Goal: Task Accomplishment & Management: Use online tool/utility

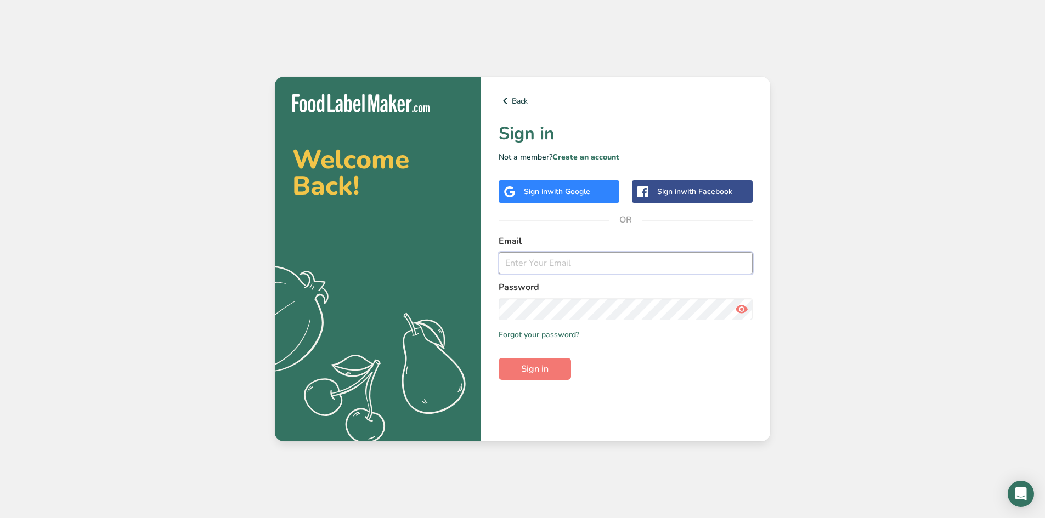
click at [574, 255] on input "email" at bounding box center [625, 263] width 254 height 22
type input "[PERSON_NAME][EMAIL_ADDRESS][PERSON_NAME][DOMAIN_NAME]"
click at [538, 377] on button "Sign in" at bounding box center [534, 369] width 72 height 22
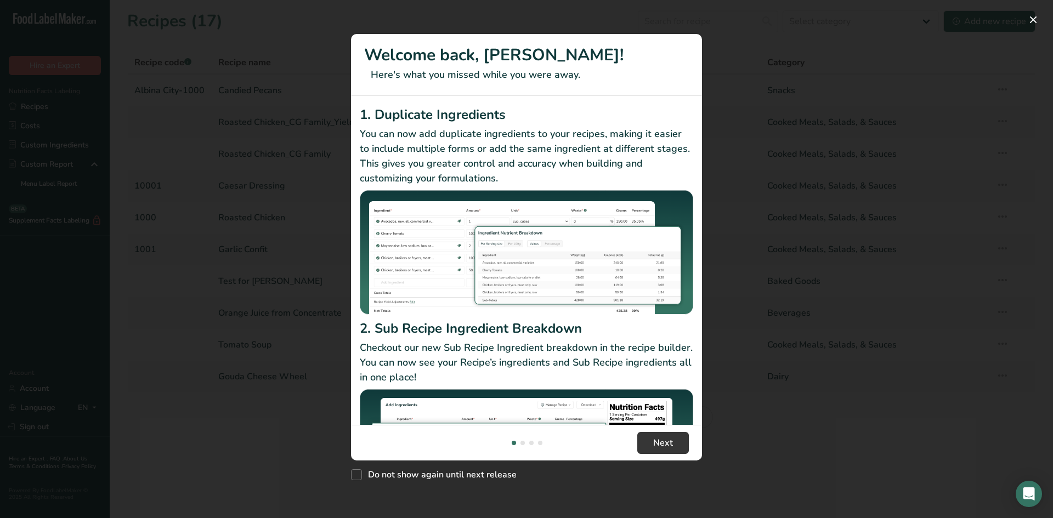
scroll to position [95, 0]
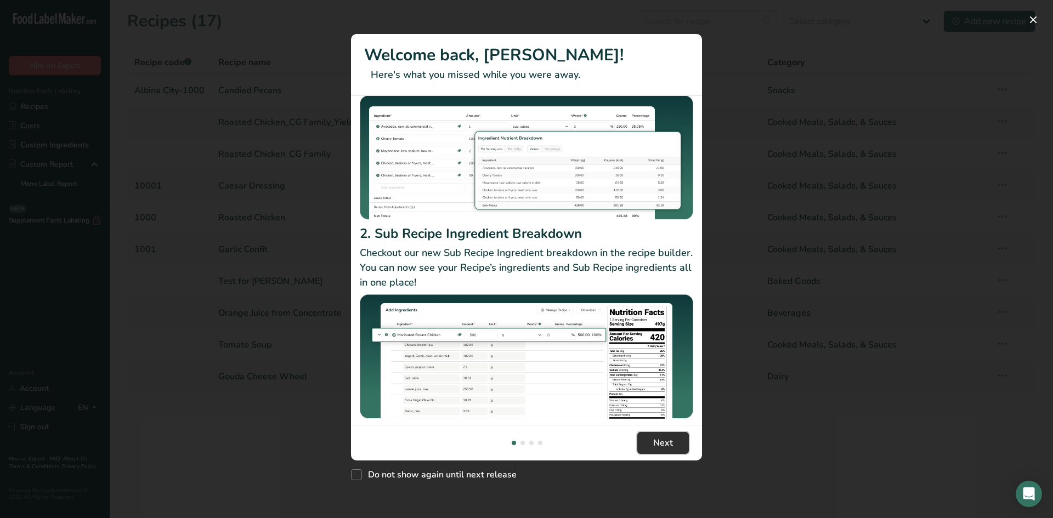
click at [671, 445] on span "Next" at bounding box center [663, 443] width 20 height 13
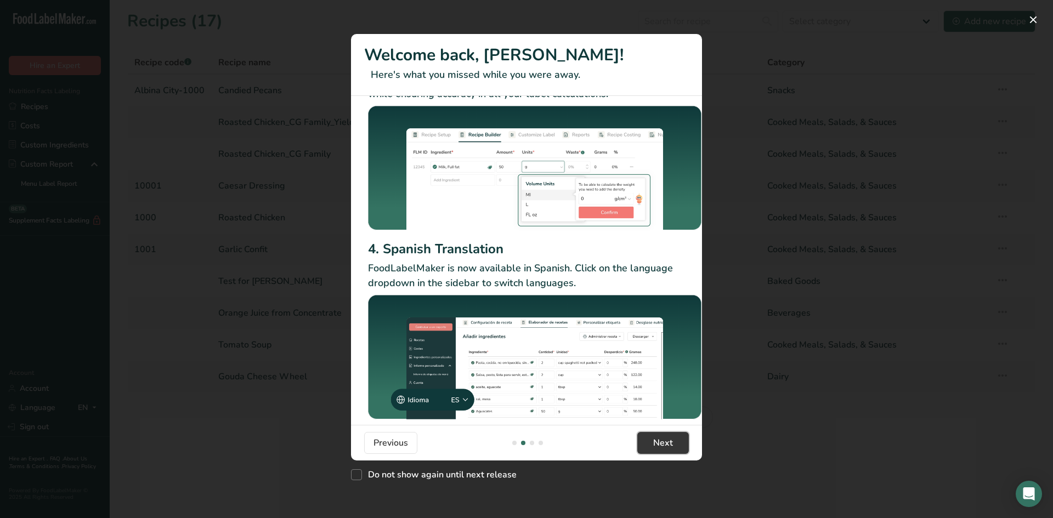
scroll to position [70, 0]
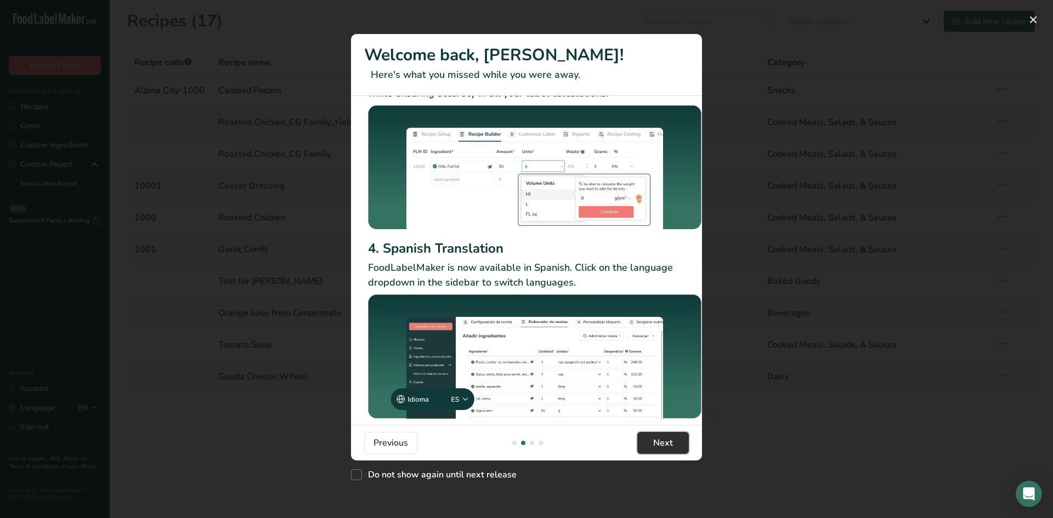
click at [666, 444] on span "Next" at bounding box center [663, 443] width 20 height 13
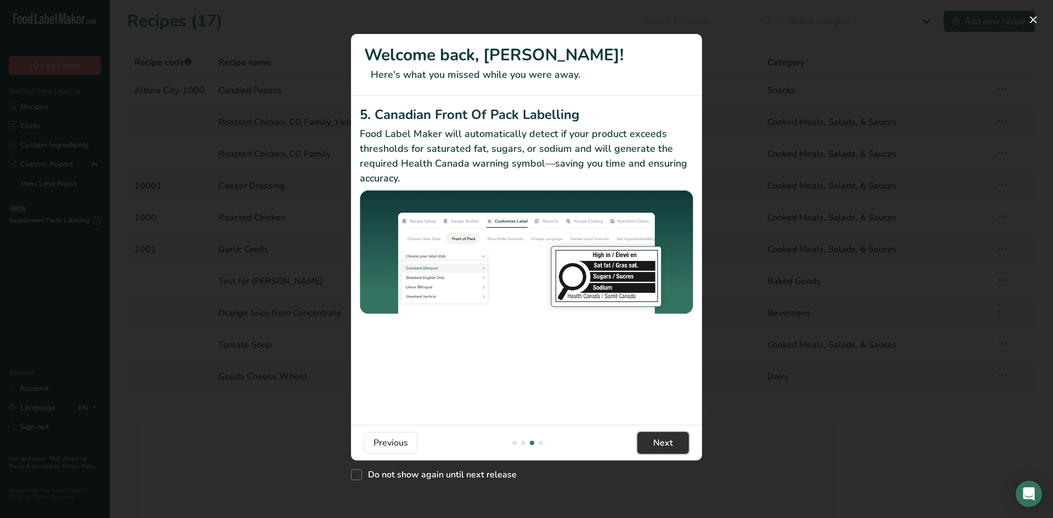
click at [664, 443] on span "Next" at bounding box center [663, 443] width 20 height 13
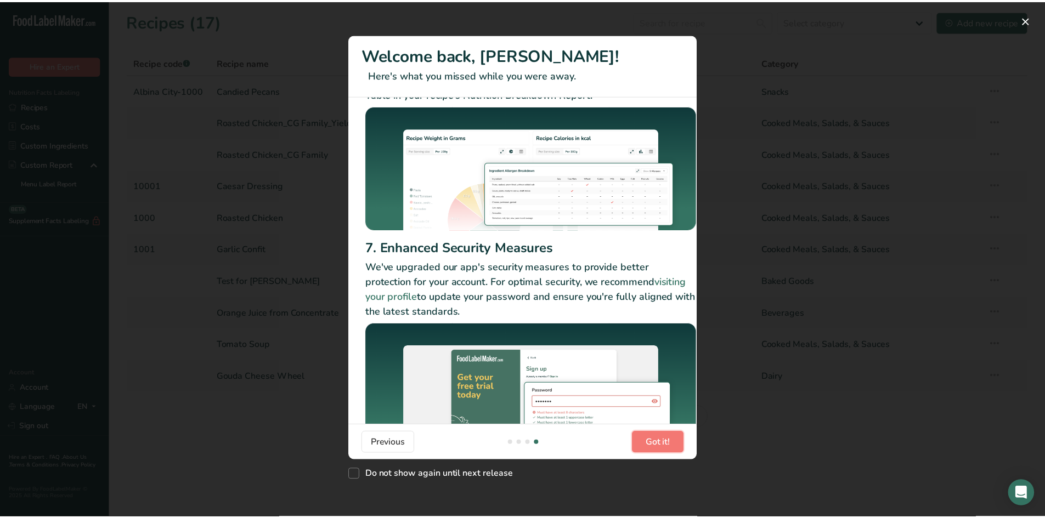
scroll to position [0, 0]
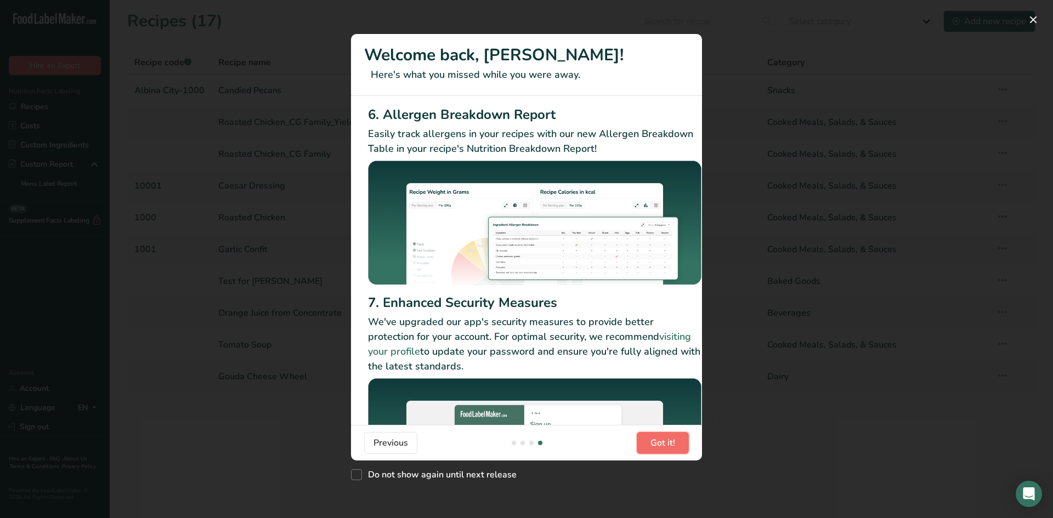
click at [664, 445] on span "Got it!" at bounding box center [662, 443] width 25 height 13
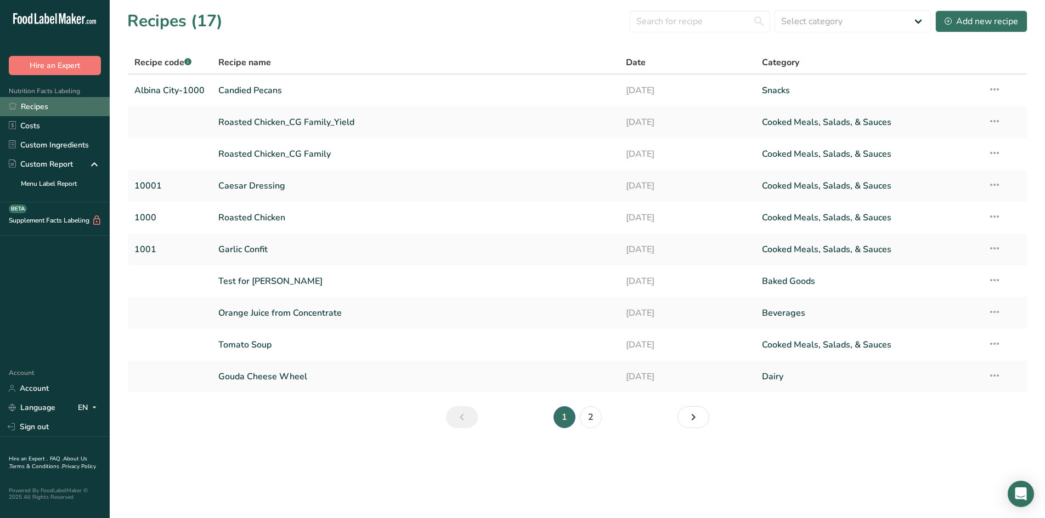
click at [43, 107] on link "Recipes" at bounding box center [55, 106] width 110 height 19
click at [594, 417] on link "2" at bounding box center [591, 417] width 22 height 22
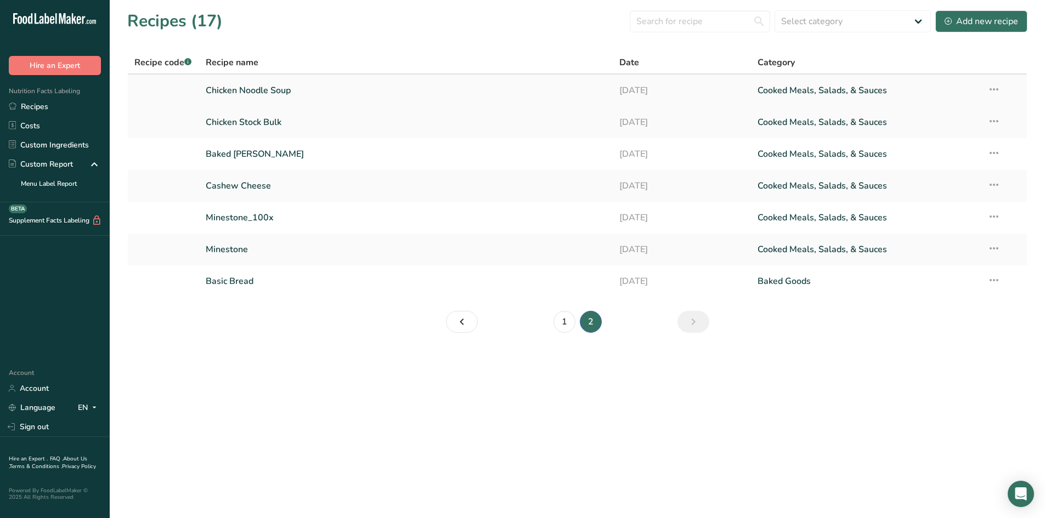
click at [255, 93] on link "Chicken Noodle Soup" at bounding box center [406, 90] width 401 height 23
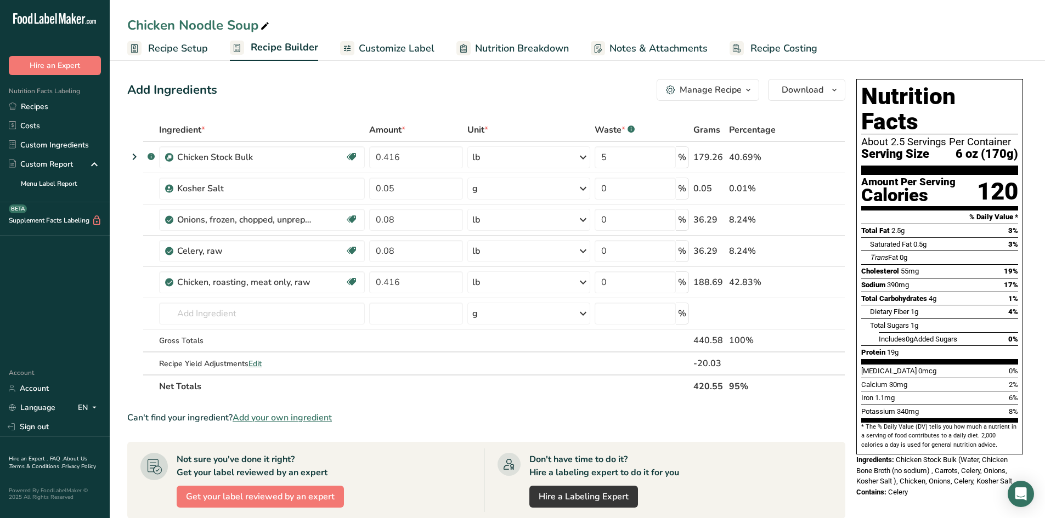
click at [509, 44] on span "Nutrition Breakdown" at bounding box center [522, 48] width 94 height 15
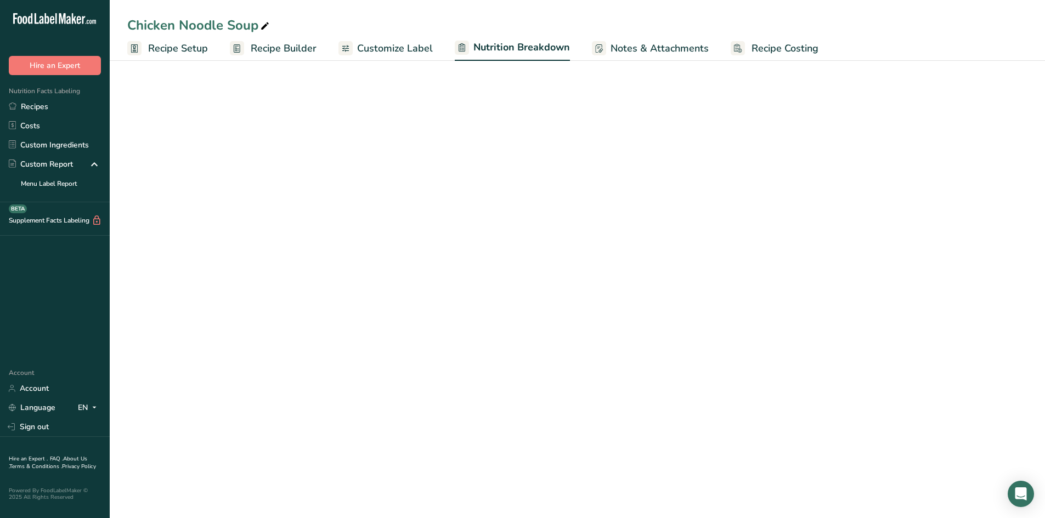
select select "Calories"
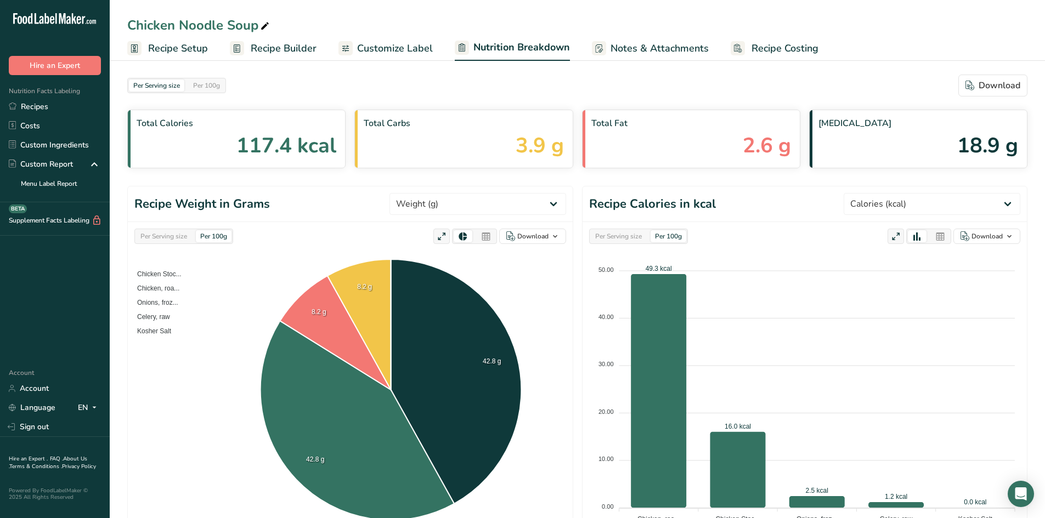
click at [406, 48] on span "Customize Label" at bounding box center [395, 48] width 76 height 15
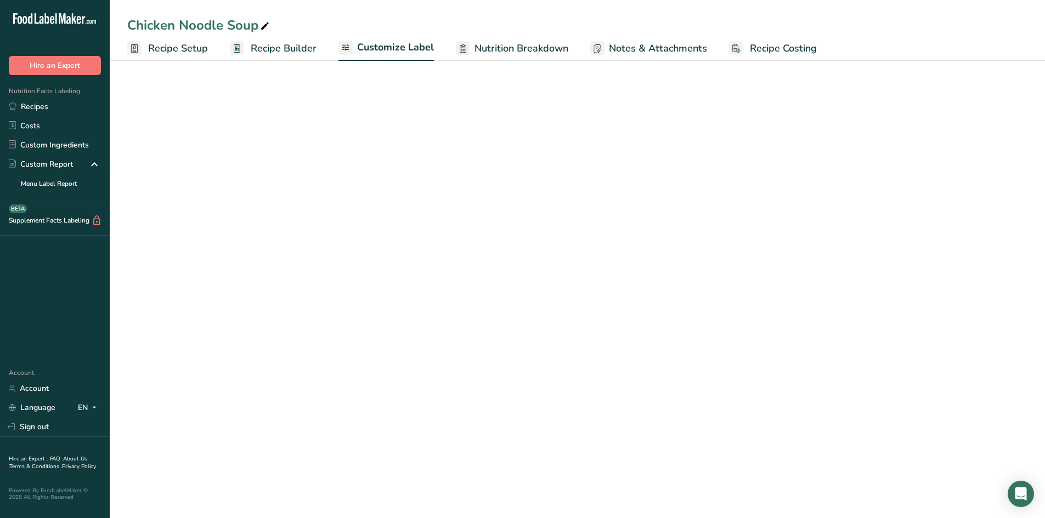
click at [202, 49] on span "Recipe Setup" at bounding box center [178, 48] width 60 height 15
select select "5"
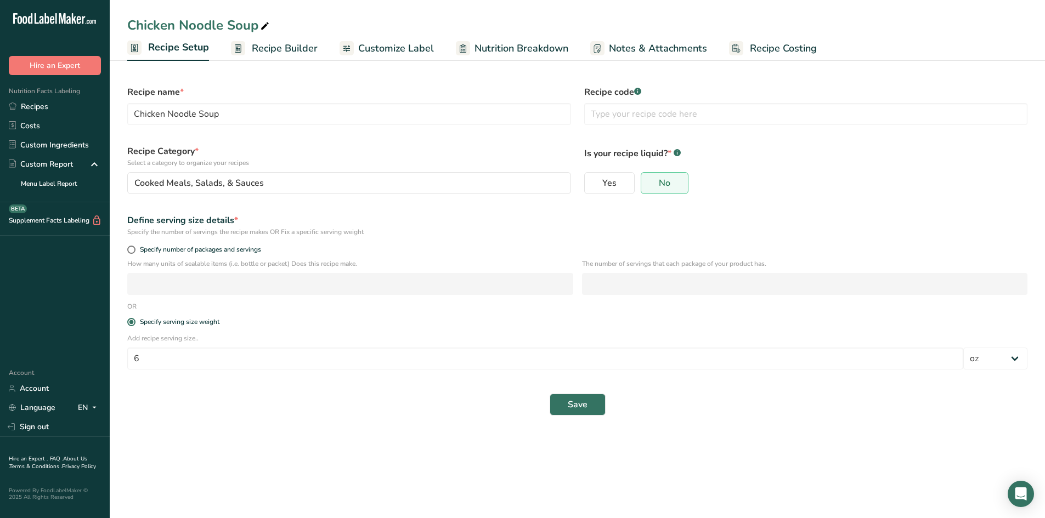
click at [260, 49] on span "Recipe Builder" at bounding box center [285, 48] width 66 height 15
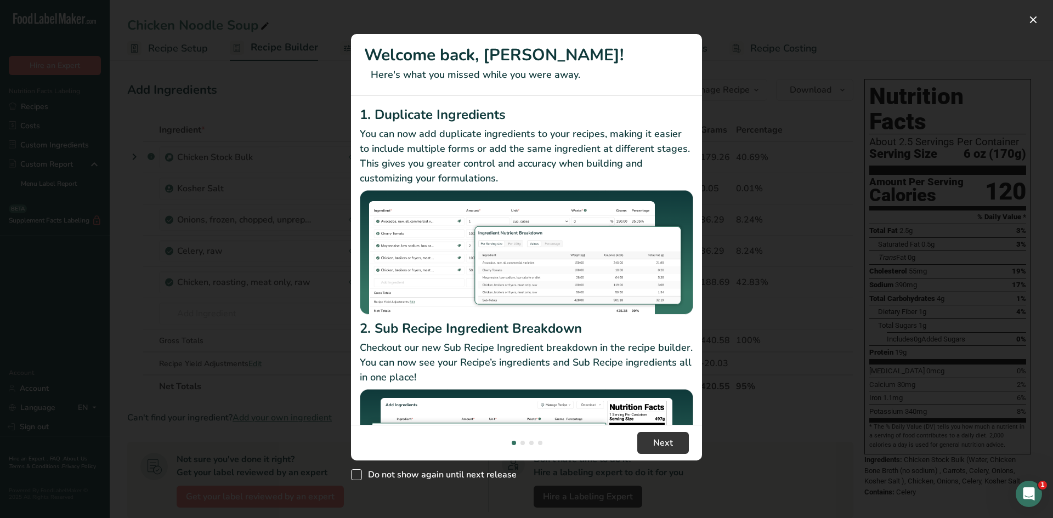
click at [358, 476] on span "New Features" at bounding box center [356, 474] width 11 height 11
click at [358, 476] on input "Do not show again until next release" at bounding box center [354, 475] width 7 height 7
checkbox input "true"
click at [662, 441] on span "Next" at bounding box center [663, 443] width 20 height 13
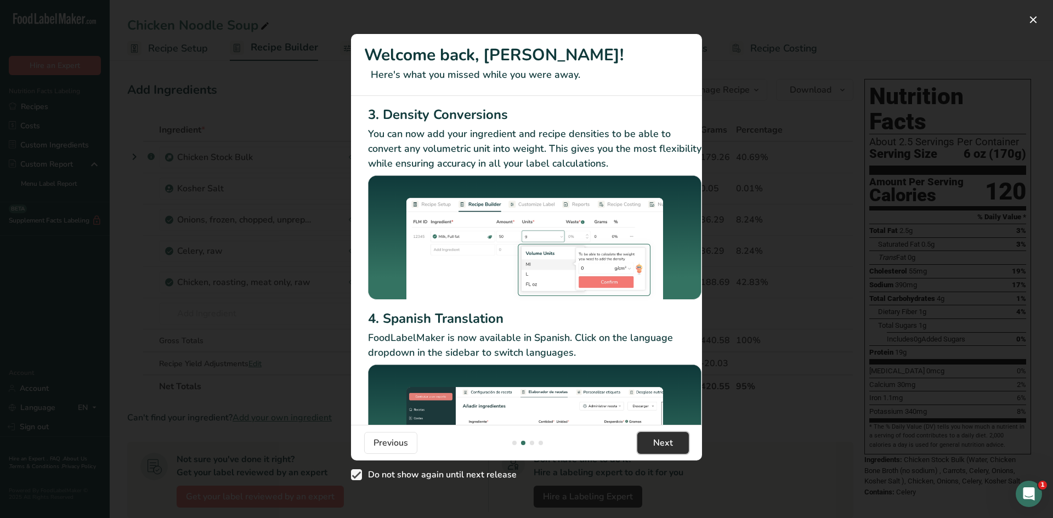
click at [662, 441] on span "Next" at bounding box center [663, 443] width 20 height 13
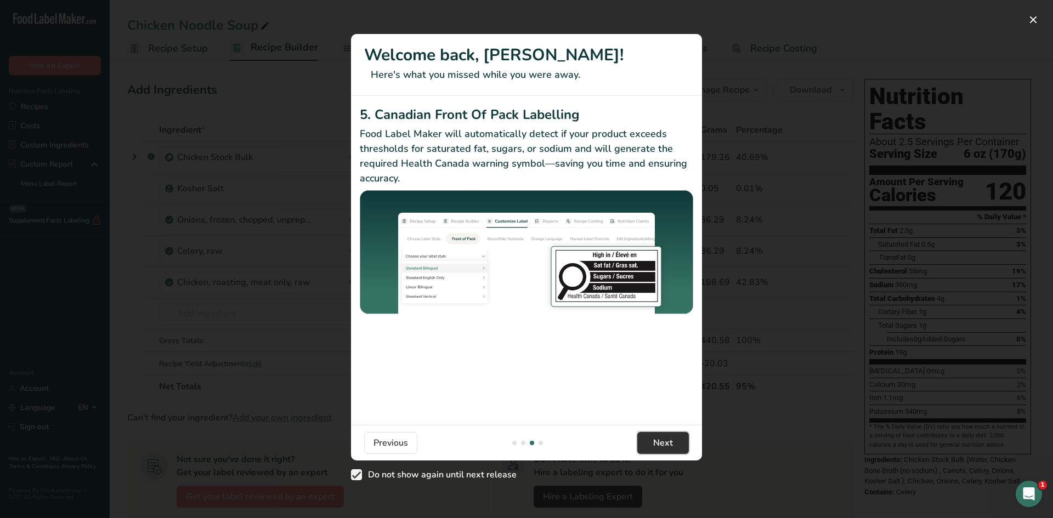
click at [662, 441] on span "Next" at bounding box center [663, 443] width 20 height 13
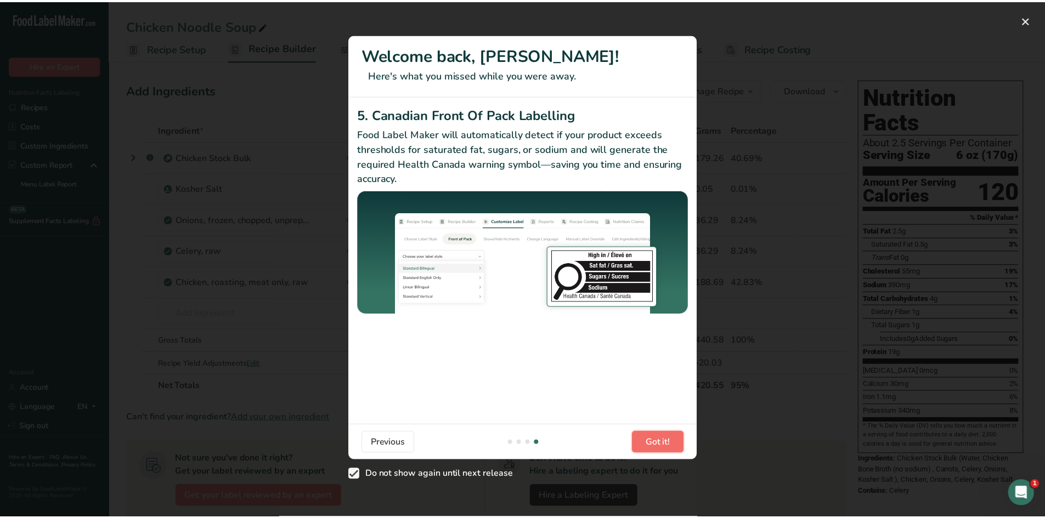
scroll to position [0, 1045]
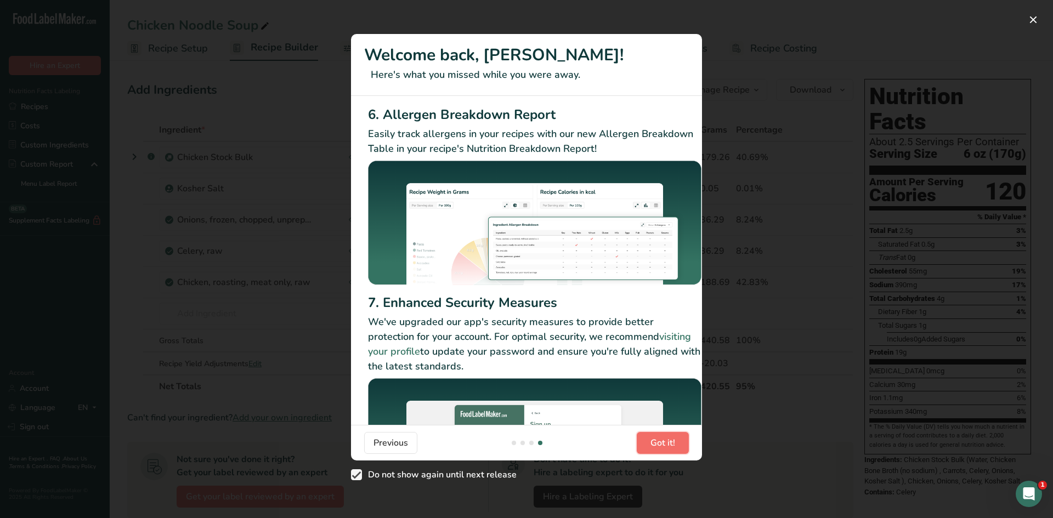
click at [662, 441] on span "Got it!" at bounding box center [662, 443] width 25 height 13
